Goal: Task Accomplishment & Management: Manage account settings

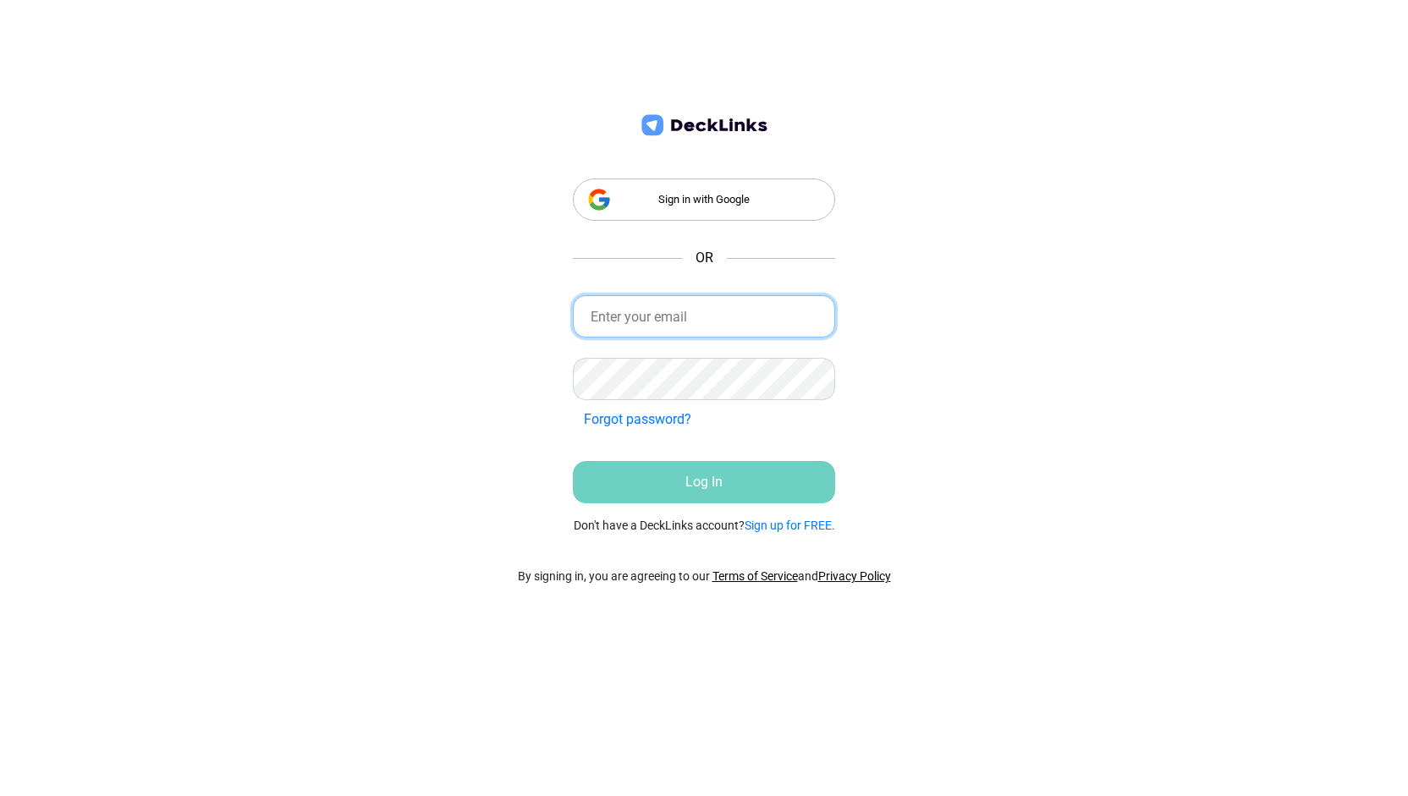
click at [675, 309] on input "email" at bounding box center [704, 316] width 262 height 42
type input "[EMAIL_ADDRESS][DOMAIN_NAME]"
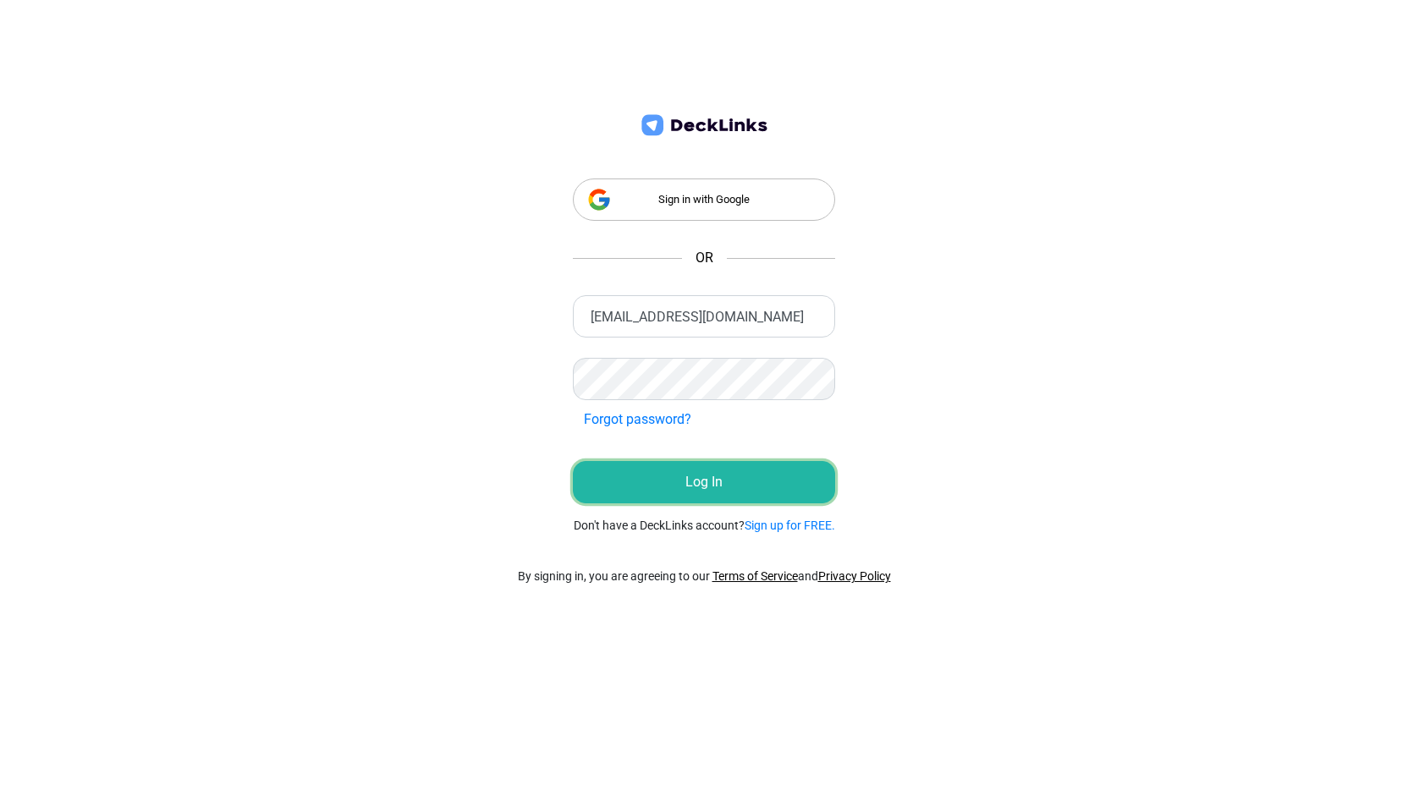
click at [719, 467] on button "Log In" at bounding box center [704, 482] width 262 height 42
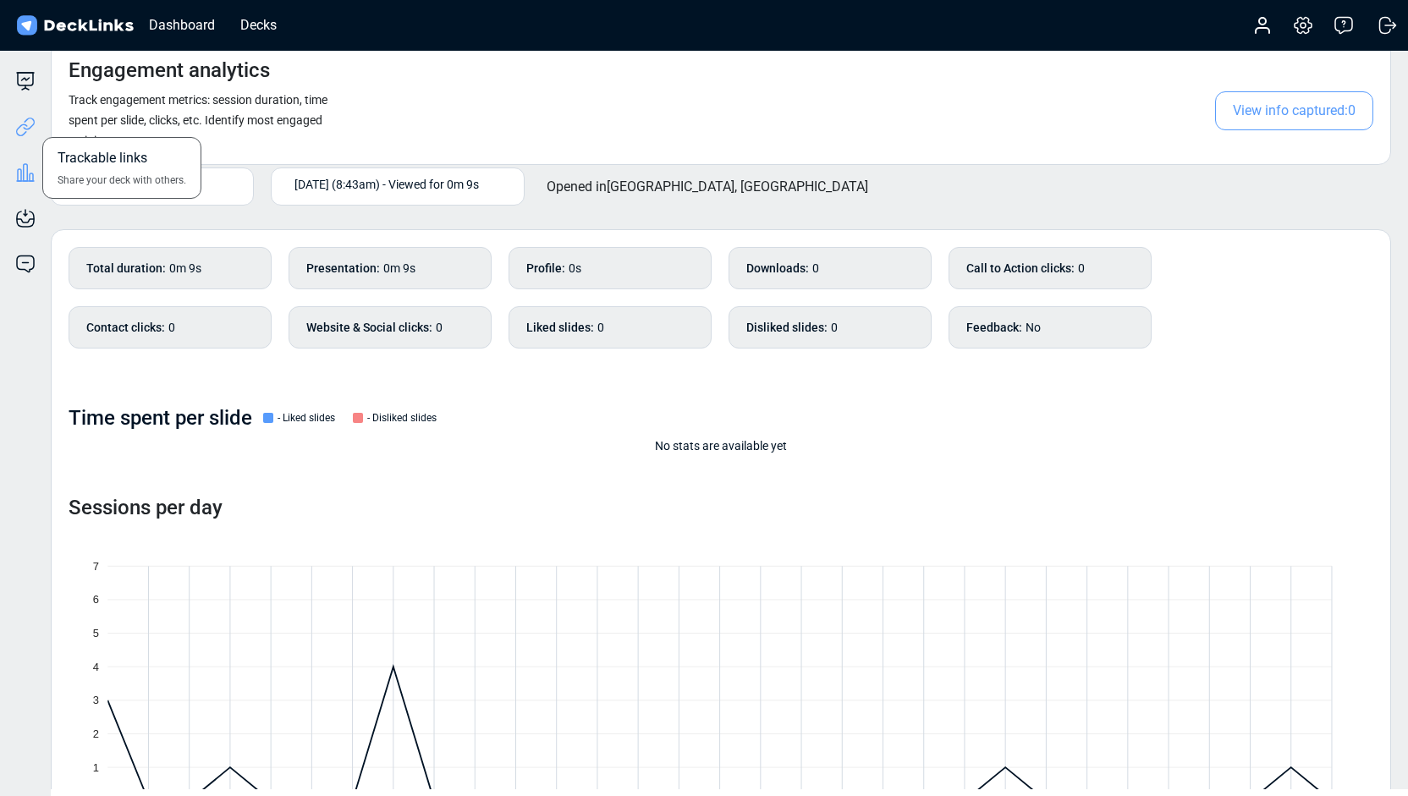
click at [25, 124] on icon at bounding box center [22, 130] width 12 height 13
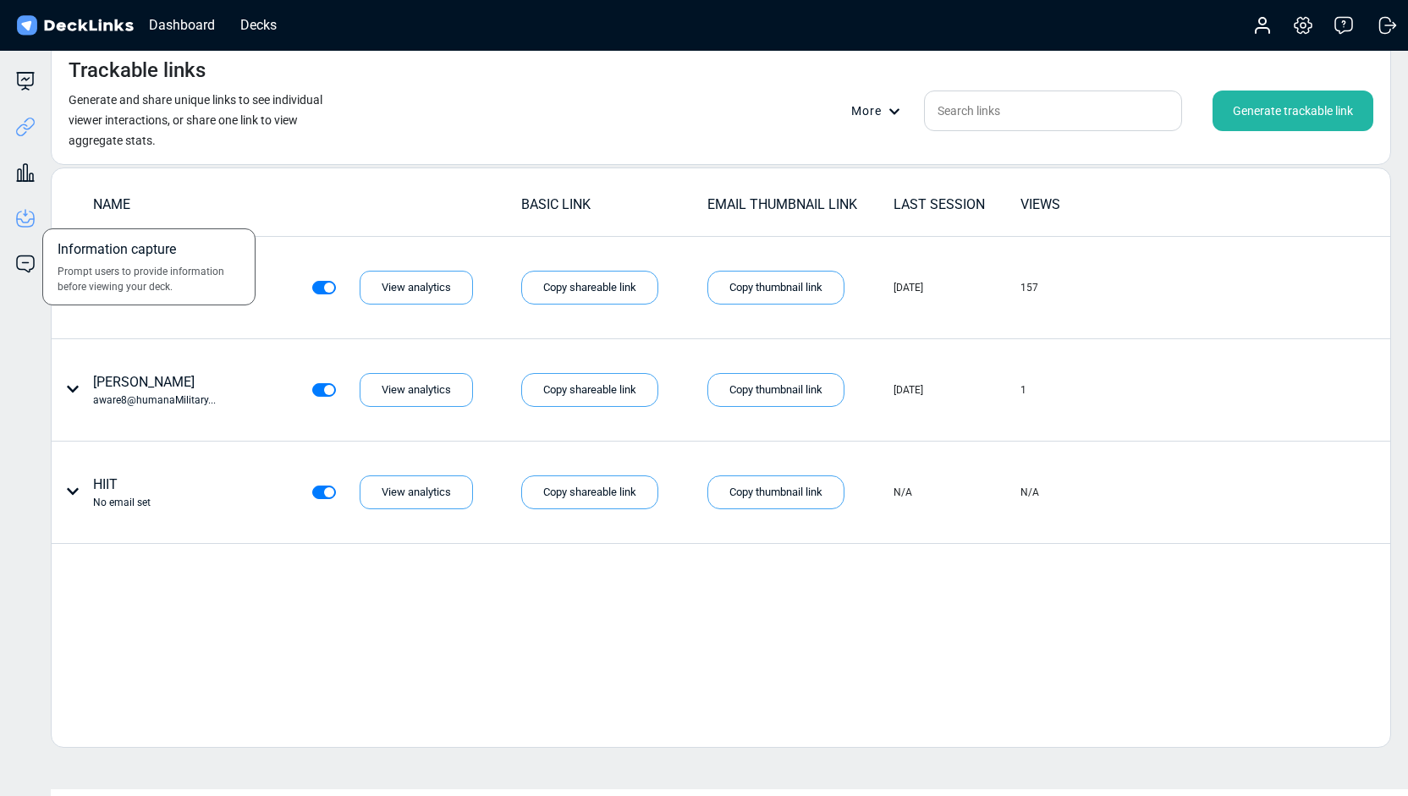
click at [27, 223] on icon at bounding box center [25, 220] width 17 height 3
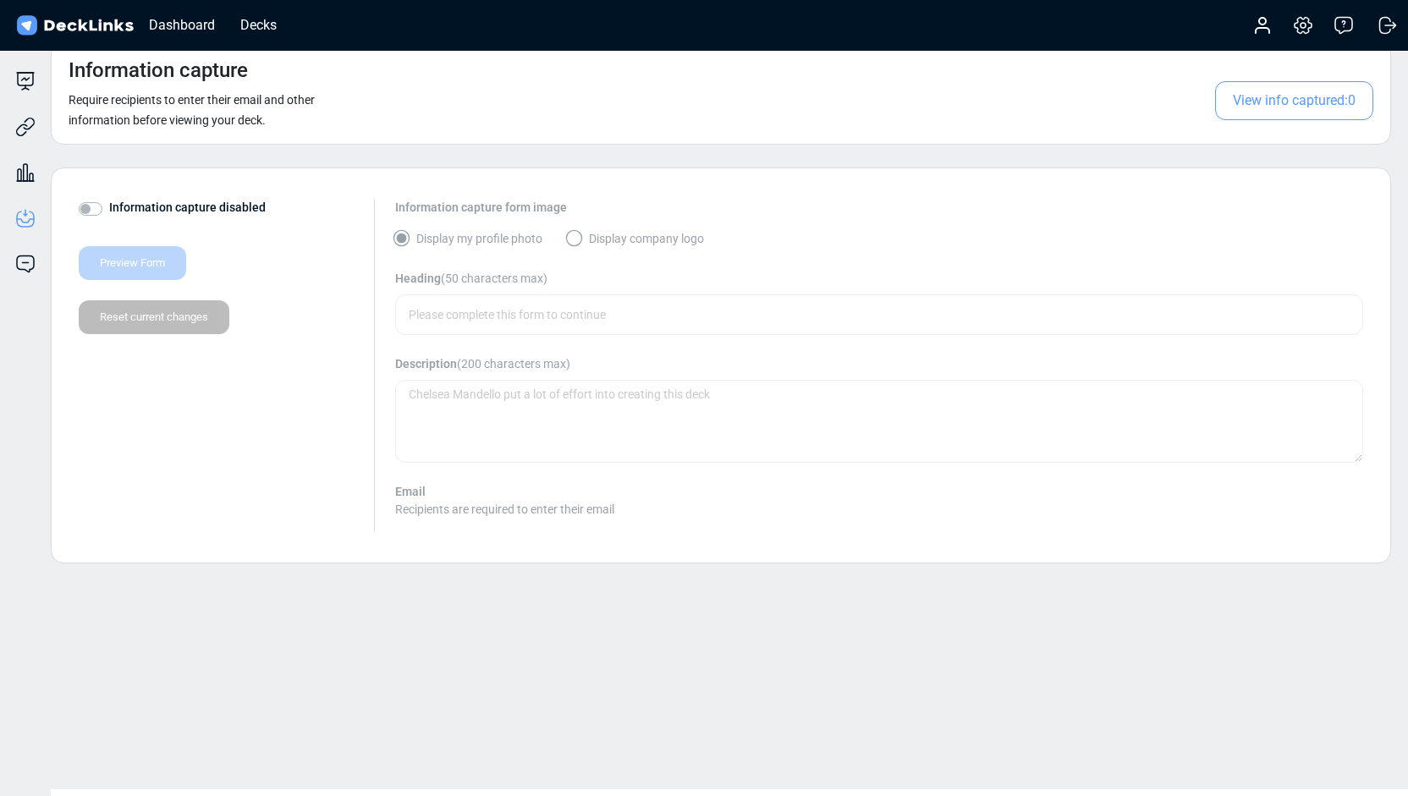
click at [105, 204] on div "Information capture disabled" at bounding box center [220, 209] width 282 height 20
click at [109, 208] on label "Information capture disabled" at bounding box center [187, 208] width 157 height 18
click at [92, 208] on input "Information capture disabled" at bounding box center [86, 207] width 14 height 17
checkbox input "true"
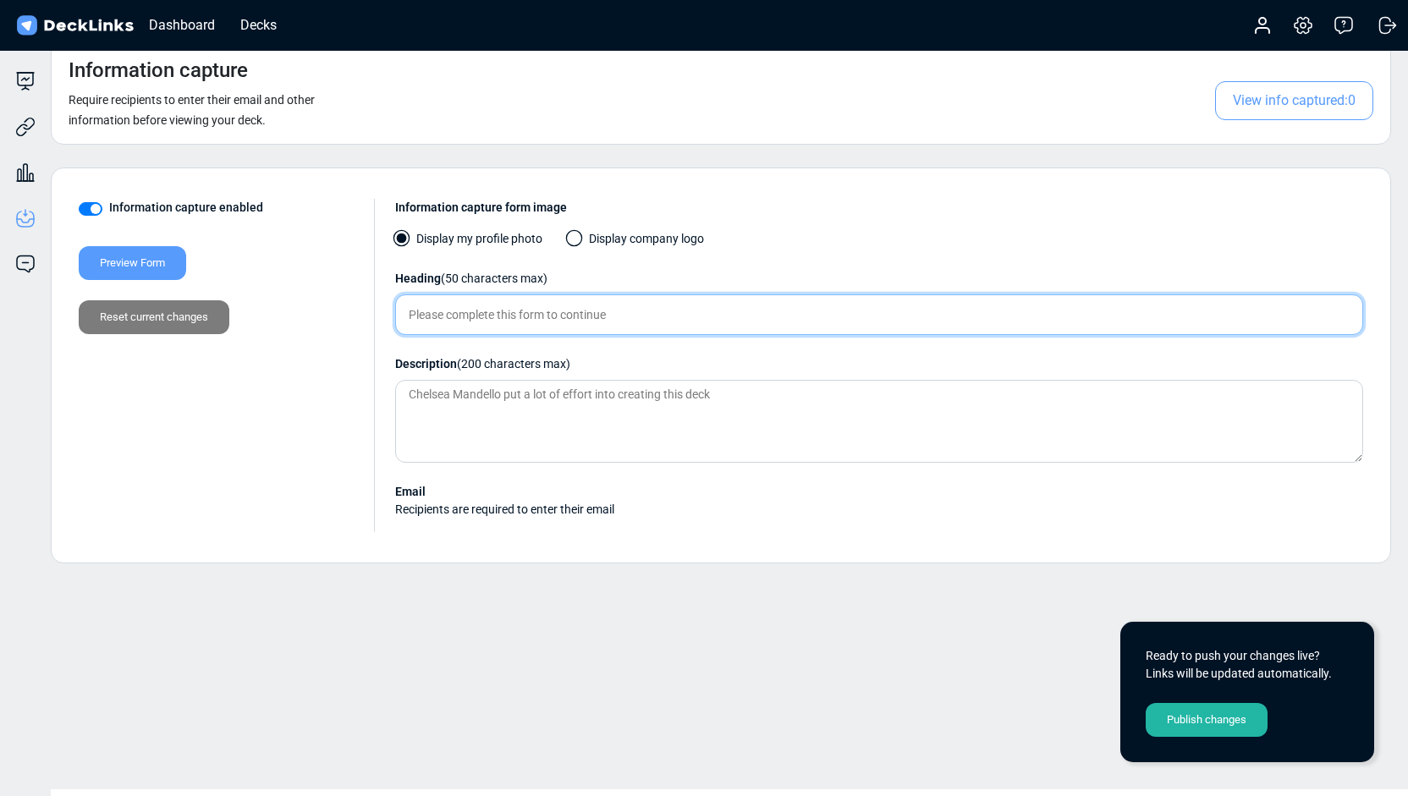
click at [547, 317] on input "text" at bounding box center [879, 315] width 968 height 41
type input "Please complete this form to continue"
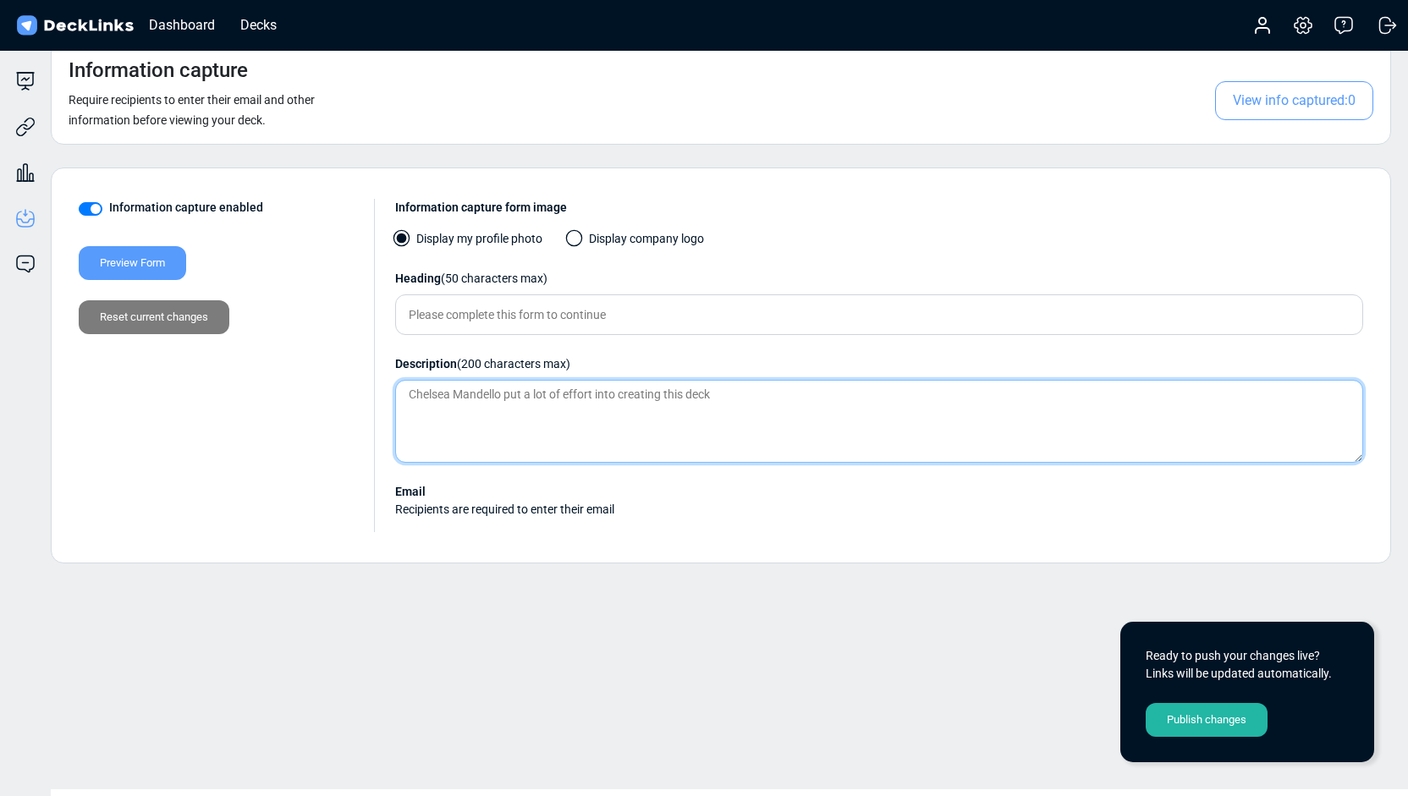
click at [622, 400] on textarea at bounding box center [879, 421] width 968 height 83
type textarea "This deck is here for"
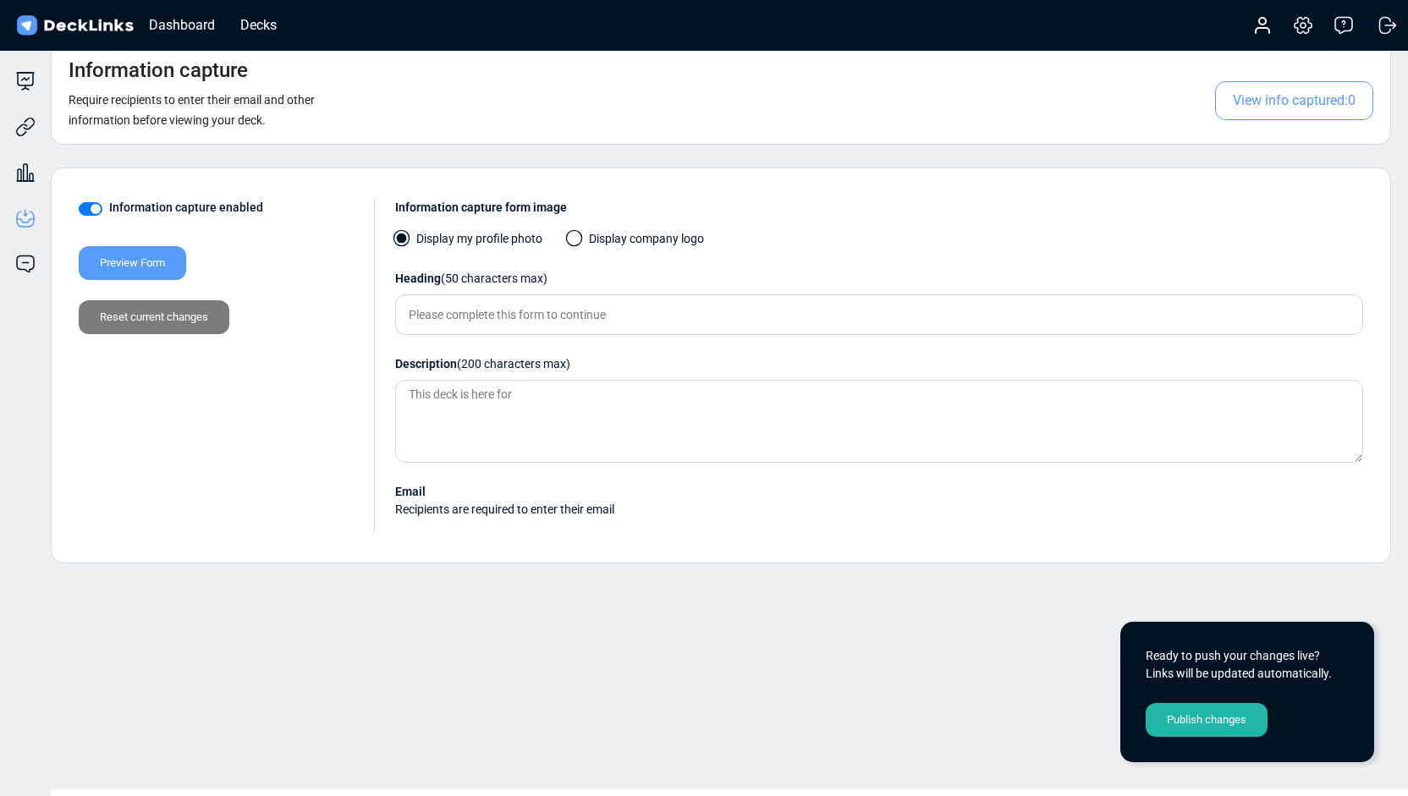
click at [576, 236] on span at bounding box center [574, 238] width 17 height 17
click at [0, 0] on input "Display company logo" at bounding box center [0, 0] width 0 height 0
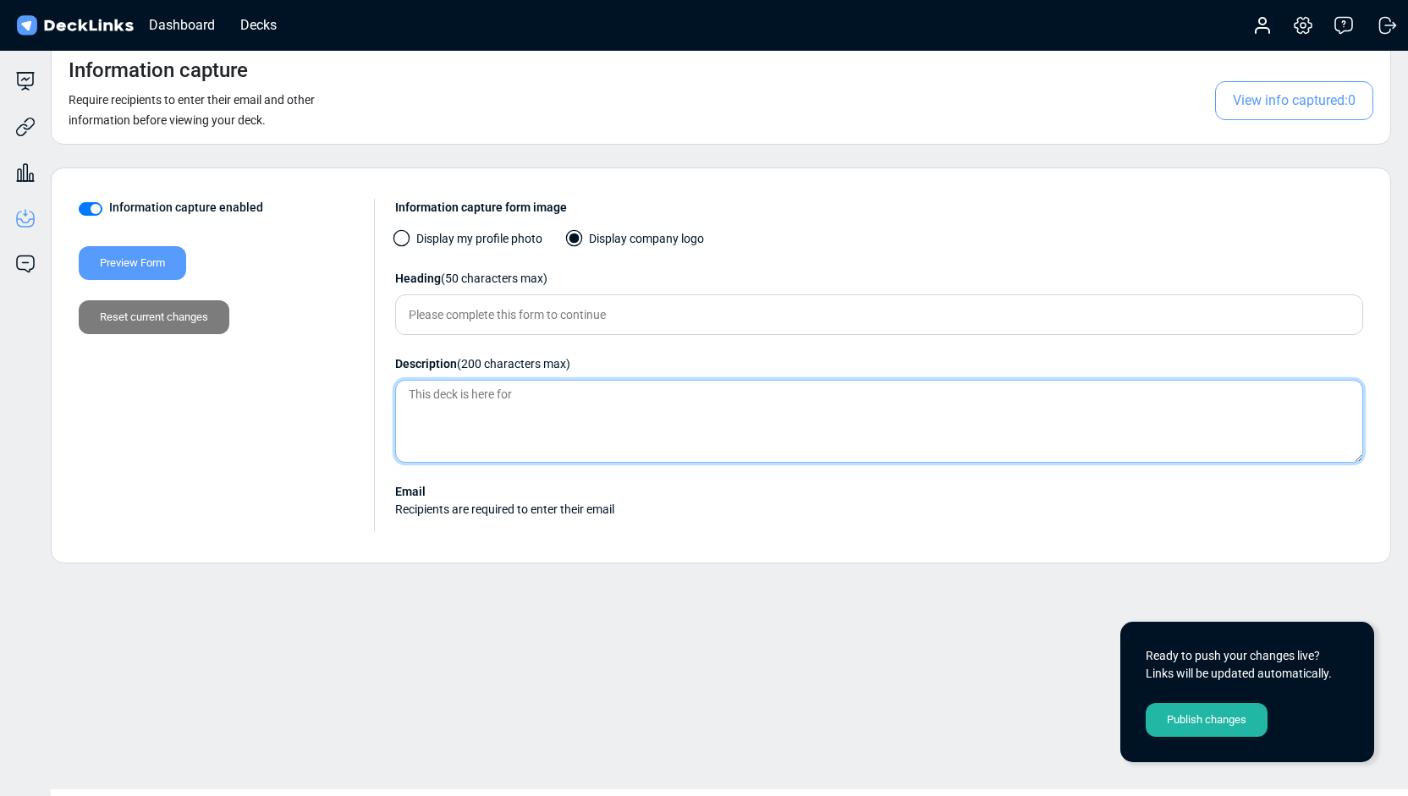
click at [516, 398] on textarea "This deck is here for" at bounding box center [879, 421] width 968 height 83
type textarea "Thank you for completing the form for viewing!"
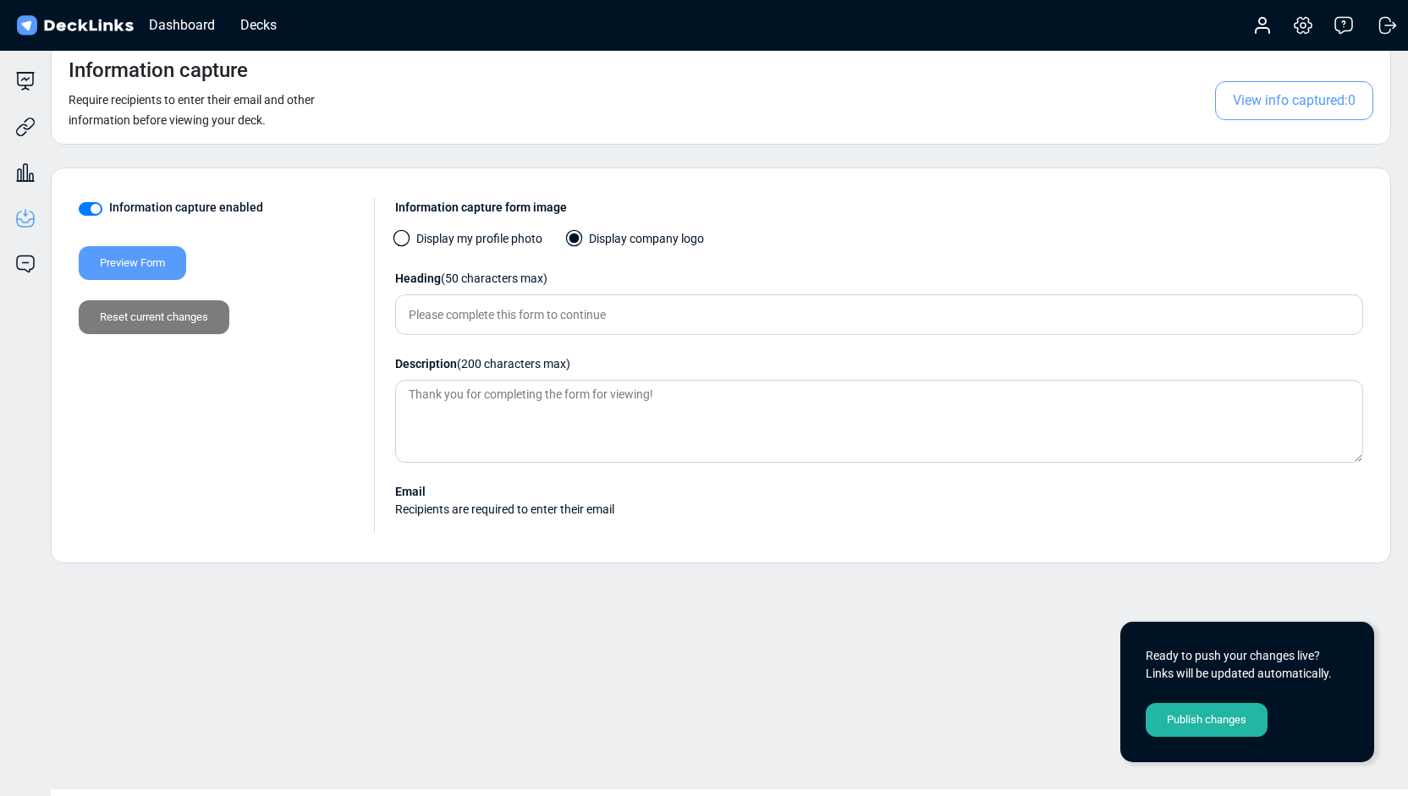
click at [137, 243] on div "Preview Form Reset current changes" at bounding box center [220, 284] width 282 height 102
click at [137, 253] on div "Preview Form" at bounding box center [132, 263] width 107 height 34
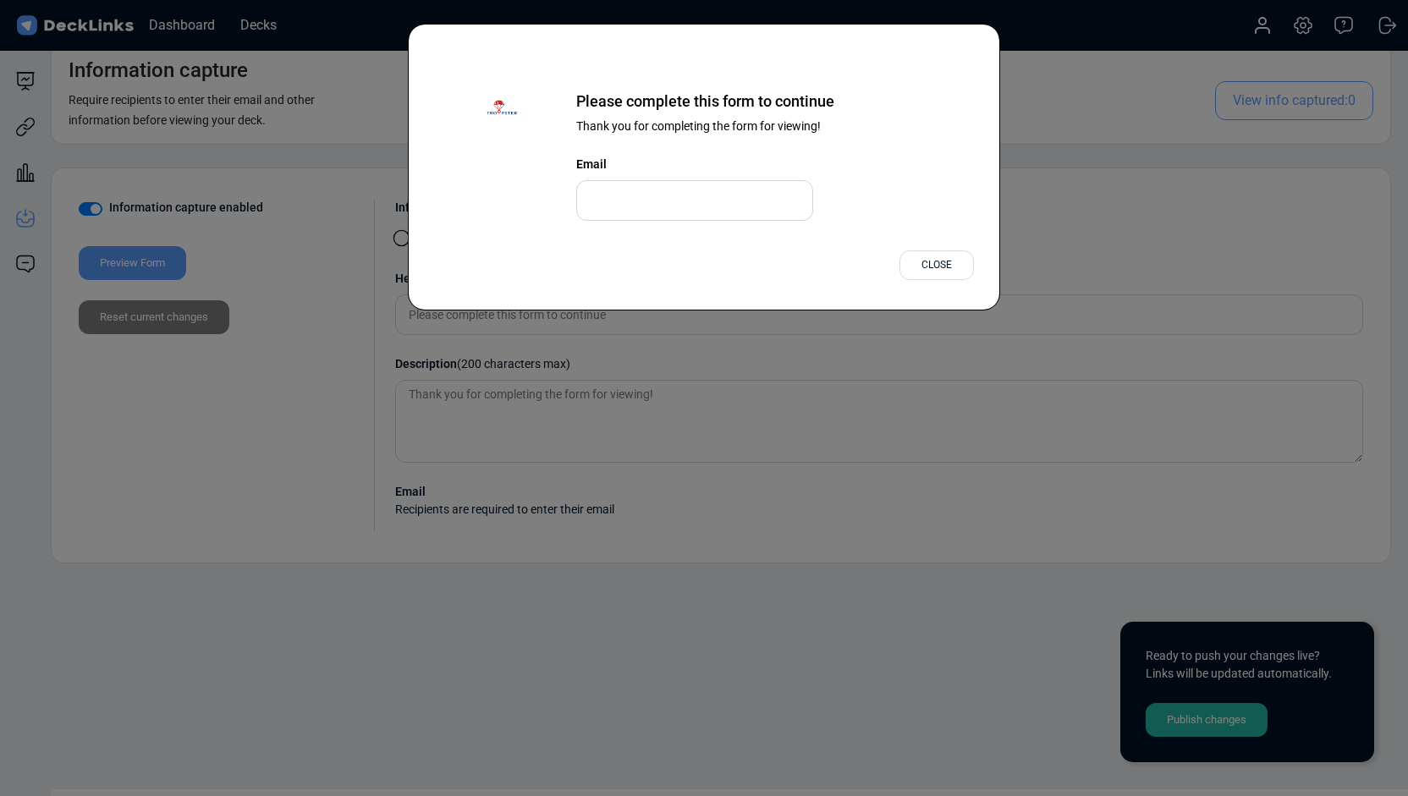
click at [923, 262] on div "Close" at bounding box center [937, 266] width 74 height 30
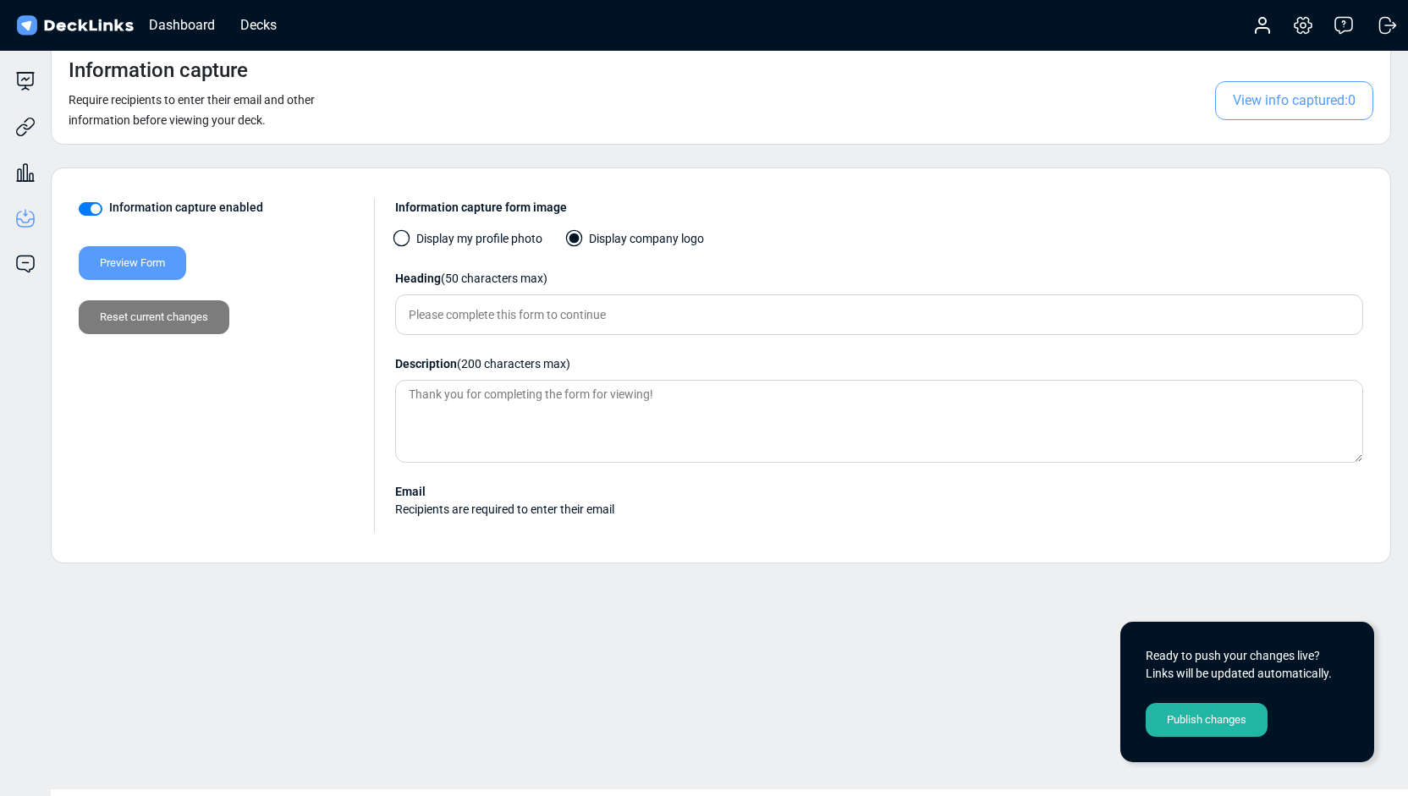
click at [1191, 722] on div "Publish changes" at bounding box center [1207, 720] width 122 height 34
